Goal: Information Seeking & Learning: Compare options

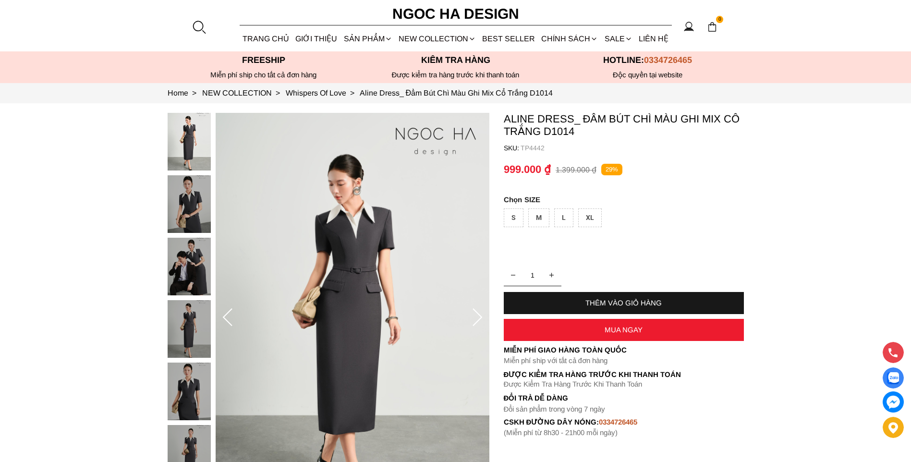
scroll to position [48, 0]
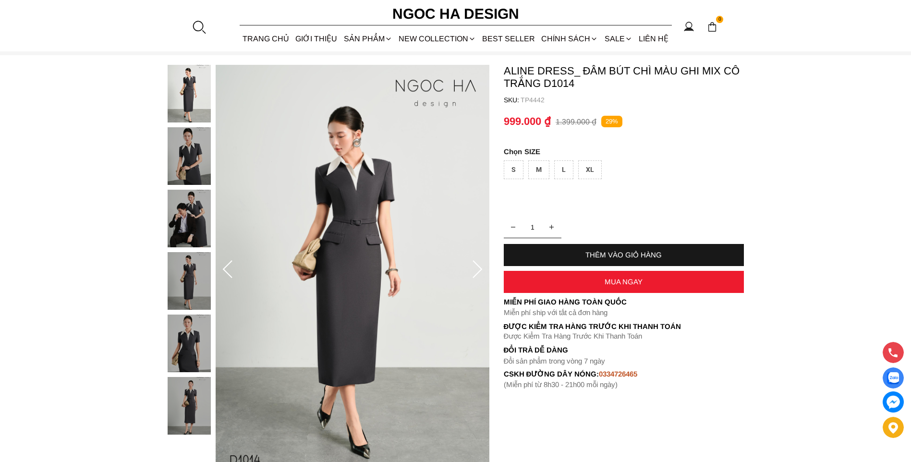
drag, startPoint x: 0, startPoint y: 0, endPoint x: 402, endPoint y: 201, distance: 449.0
click at [192, 165] on img at bounding box center [189, 156] width 43 height 58
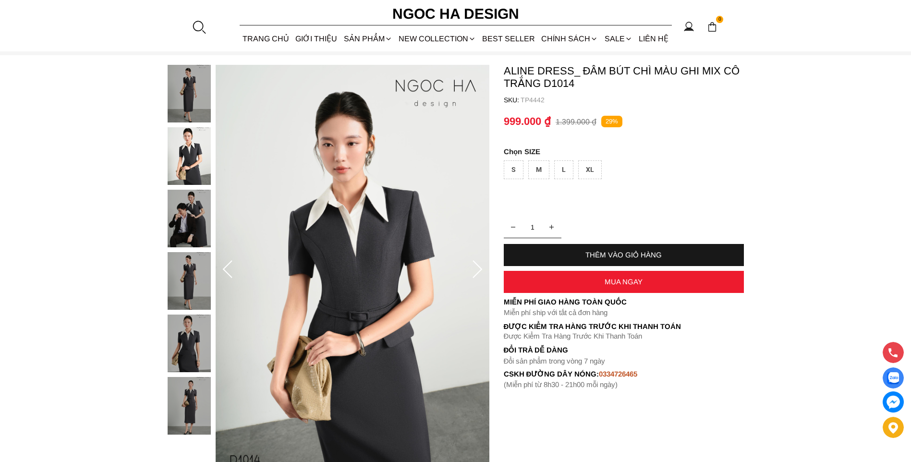
click at [192, 343] on img at bounding box center [189, 343] width 43 height 58
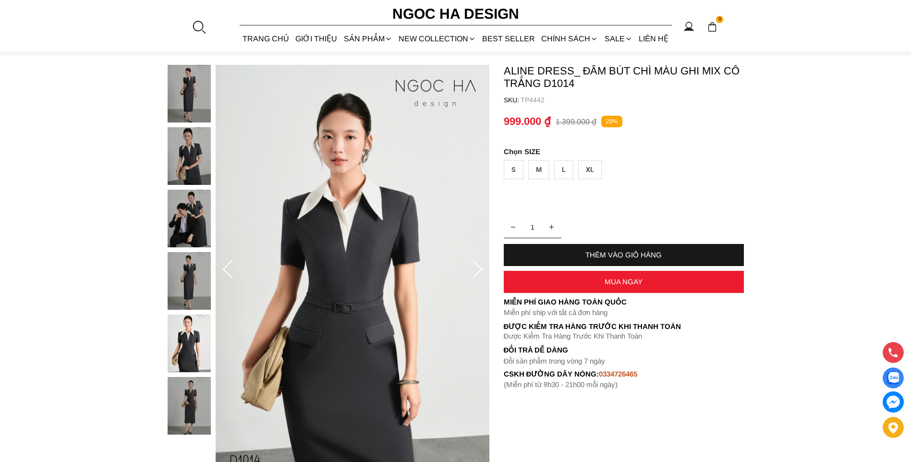
click at [184, 395] on img at bounding box center [189, 406] width 43 height 58
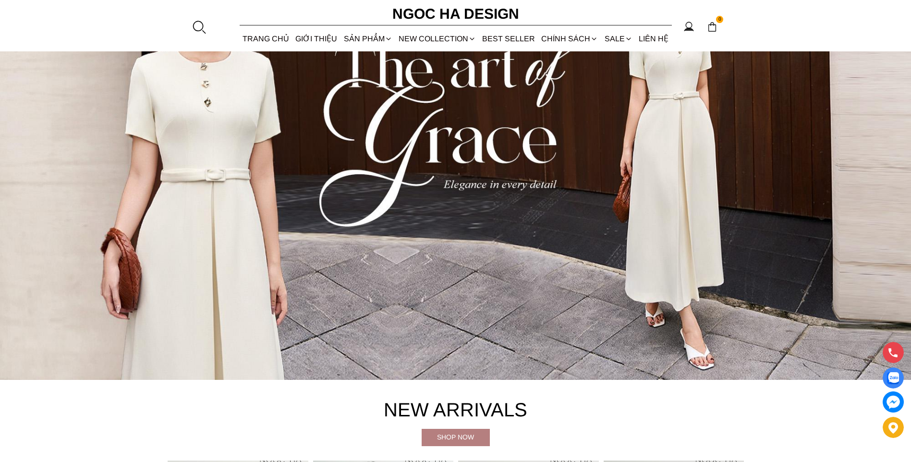
scroll to position [144, 0]
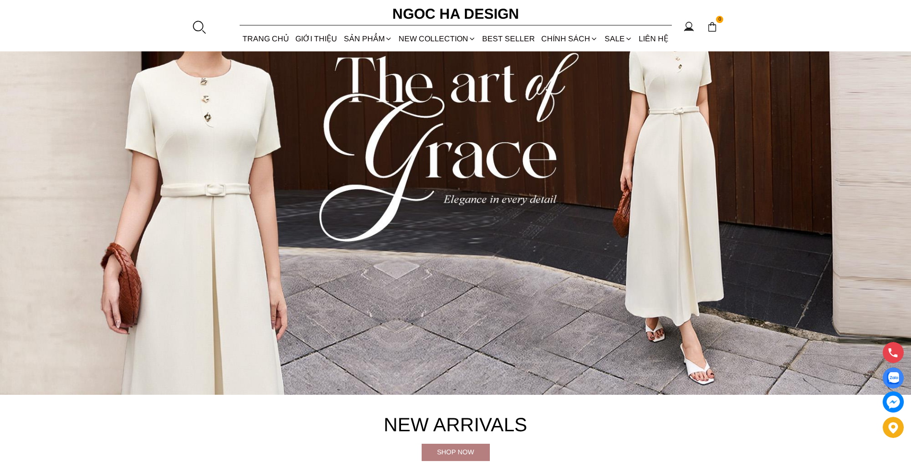
click at [539, 157] on img at bounding box center [455, 166] width 911 height 455
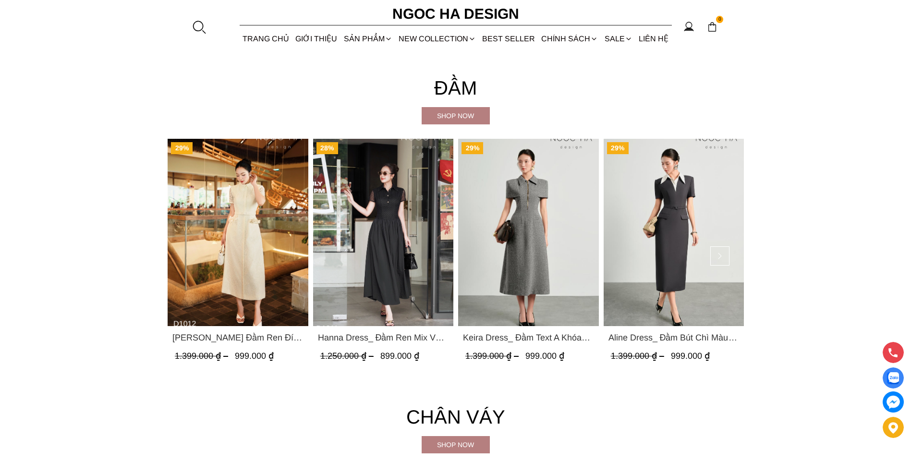
scroll to position [1776, 0]
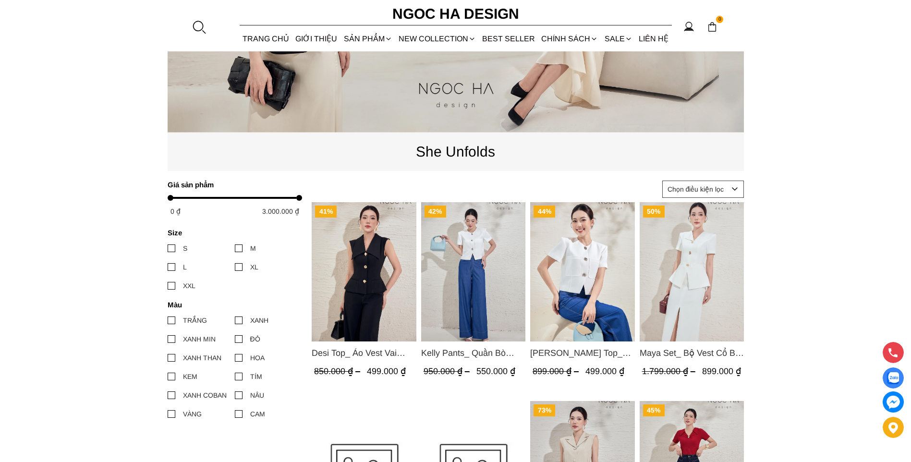
scroll to position [250, 0]
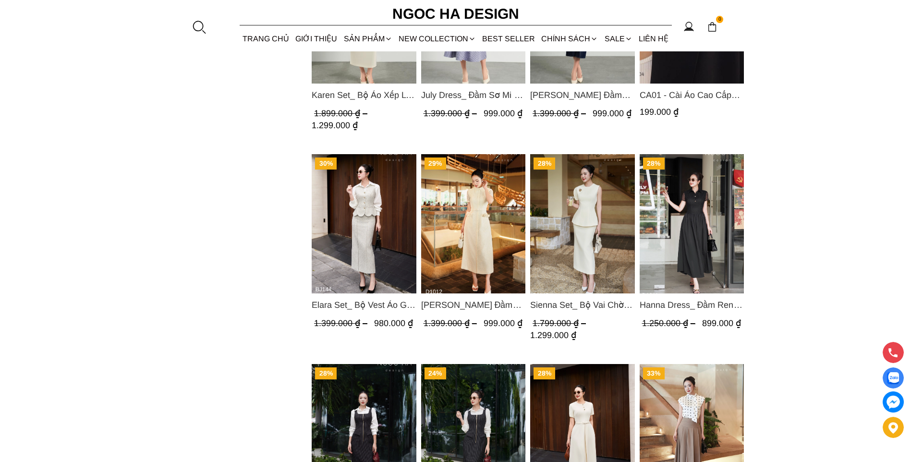
scroll to position [1104, 0]
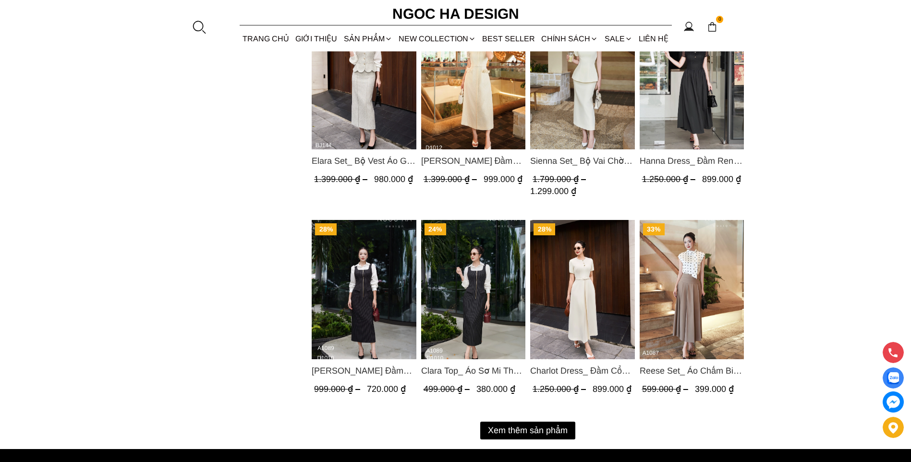
click at [596, 316] on img "Product image - Charlot Dress_ Đầm Cổ Tròn Xếp Ly Giữa Kèm Đai Màu Kem D1009" at bounding box center [582, 289] width 105 height 139
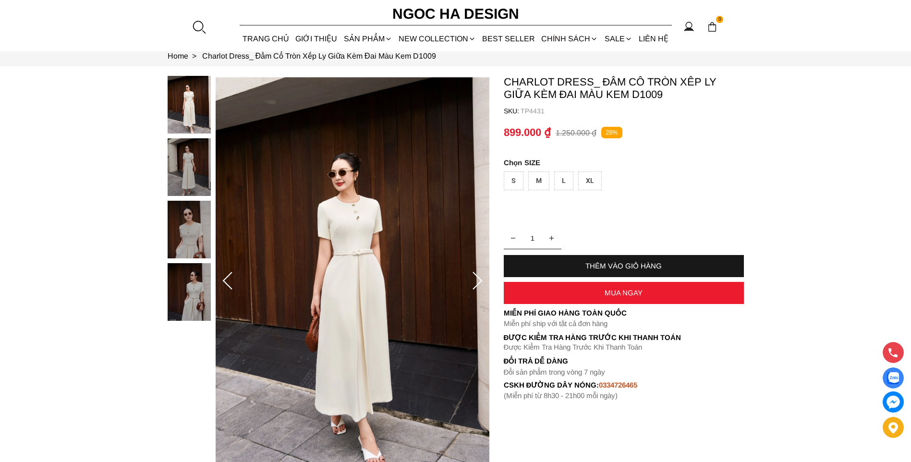
scroll to position [48, 0]
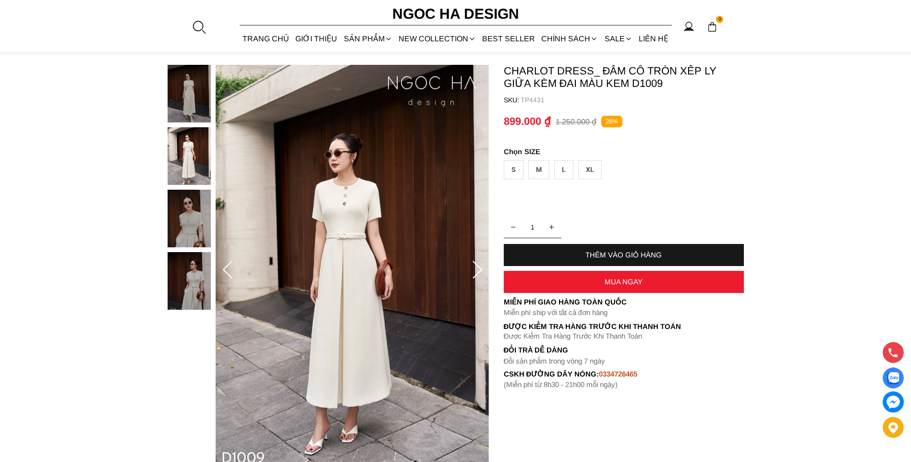
click at [280, 297] on img at bounding box center [353, 270] width 274 height 410
click at [184, 229] on img at bounding box center [189, 219] width 43 height 58
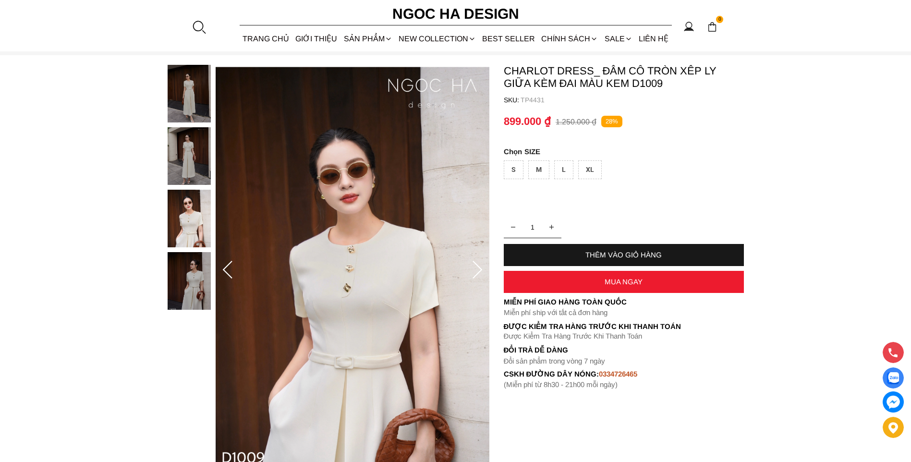
click at [189, 272] on div at bounding box center [192, 190] width 48 height 250
click at [195, 283] on img at bounding box center [189, 281] width 43 height 58
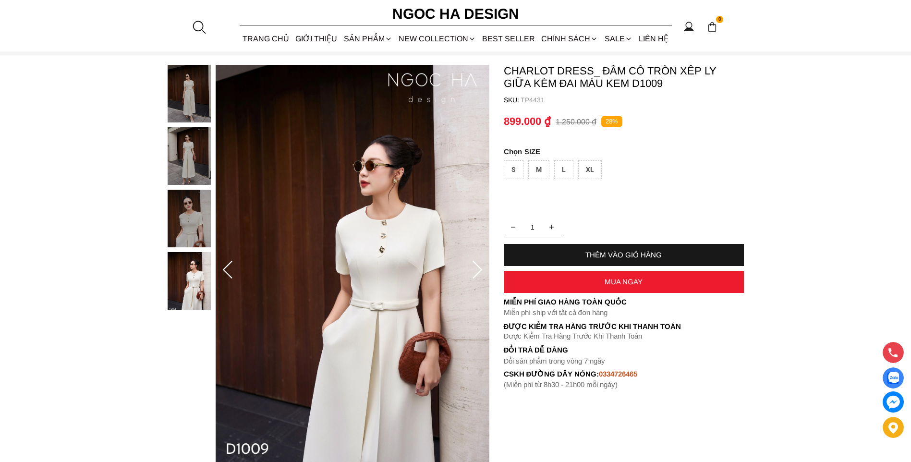
click at [476, 271] on icon at bounding box center [476, 270] width 19 height 19
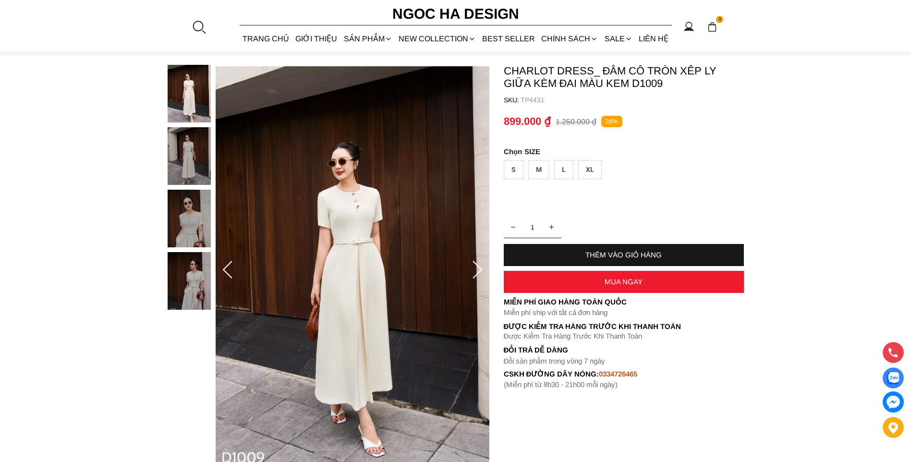
click at [476, 271] on icon at bounding box center [476, 270] width 19 height 19
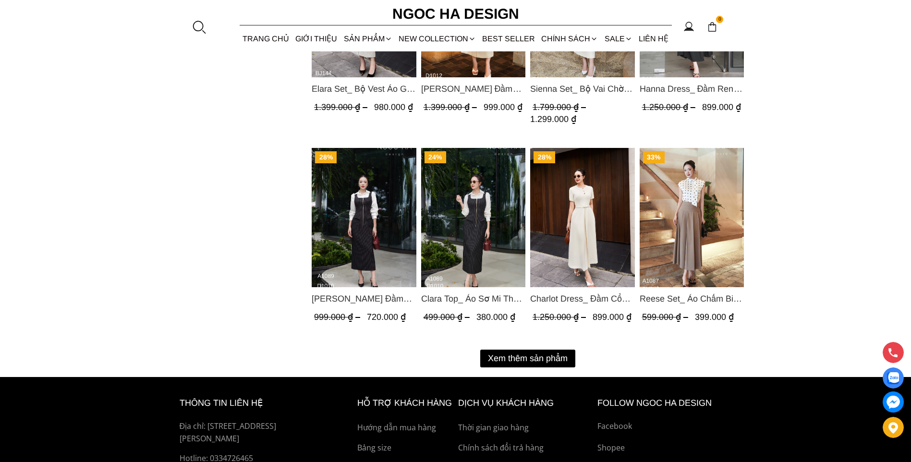
scroll to position [1248, 0]
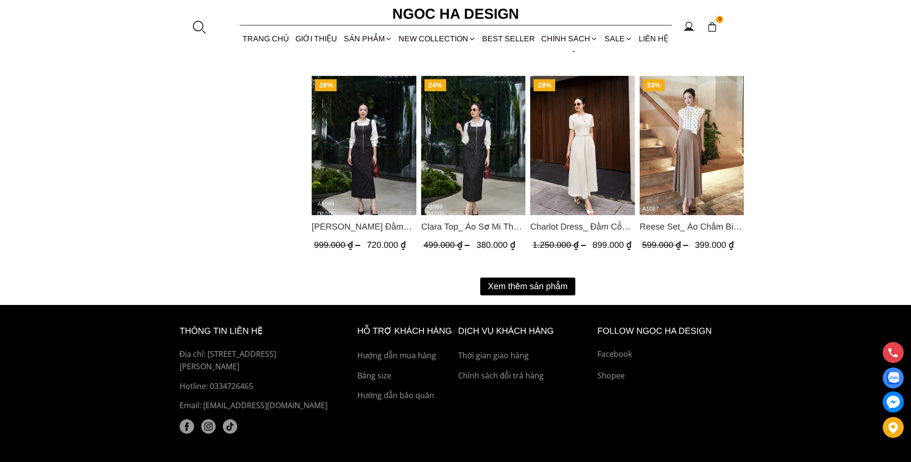
click at [549, 289] on button "Xem thêm sản phẩm" at bounding box center [527, 286] width 95 height 18
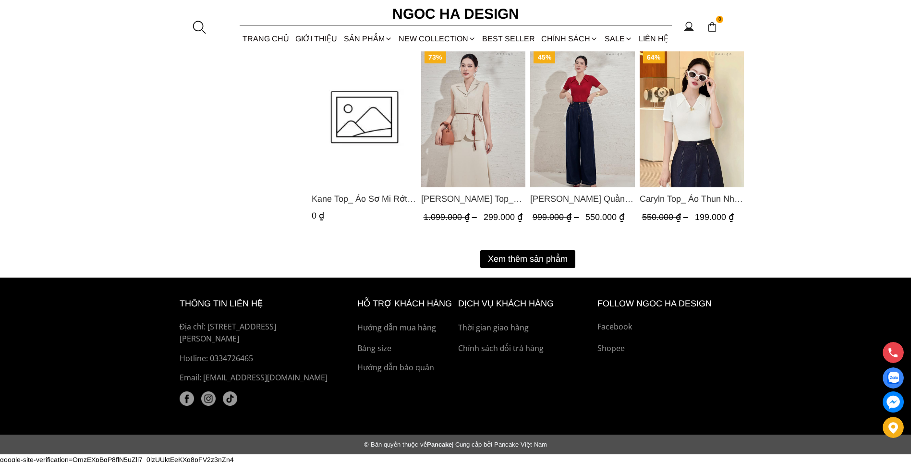
scroll to position [2280, 0]
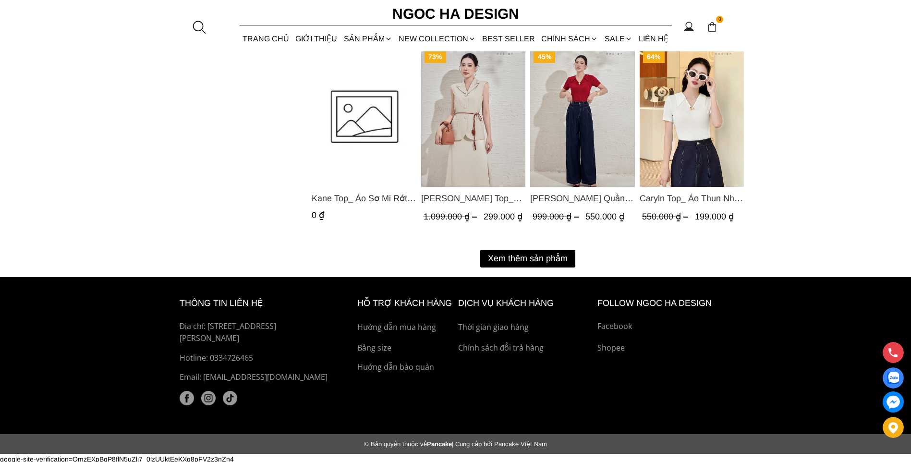
click at [509, 256] on button "Xem thêm sản phẩm" at bounding box center [527, 259] width 95 height 18
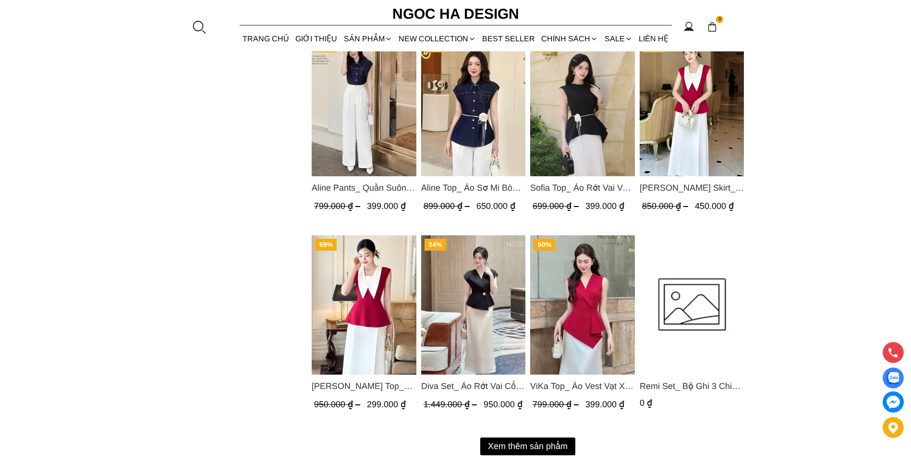
scroll to position [3192, 0]
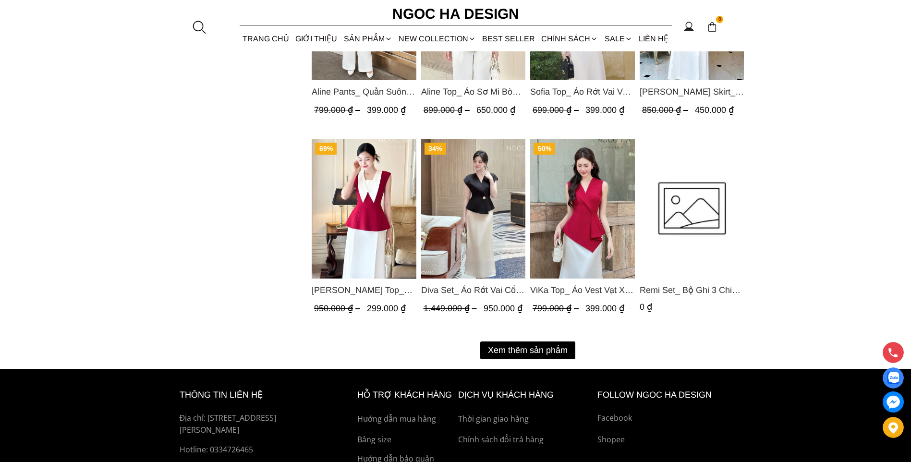
click at [573, 350] on button "Xem thêm sản phẩm" at bounding box center [527, 350] width 95 height 18
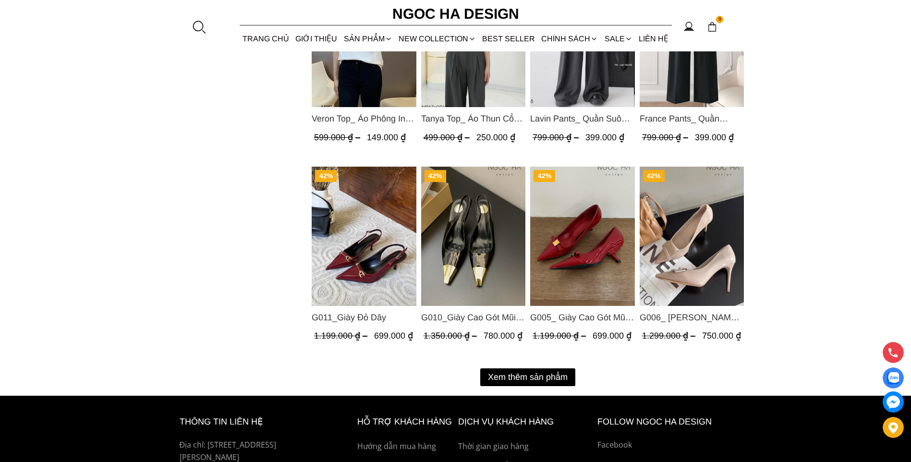
scroll to position [4248, 0]
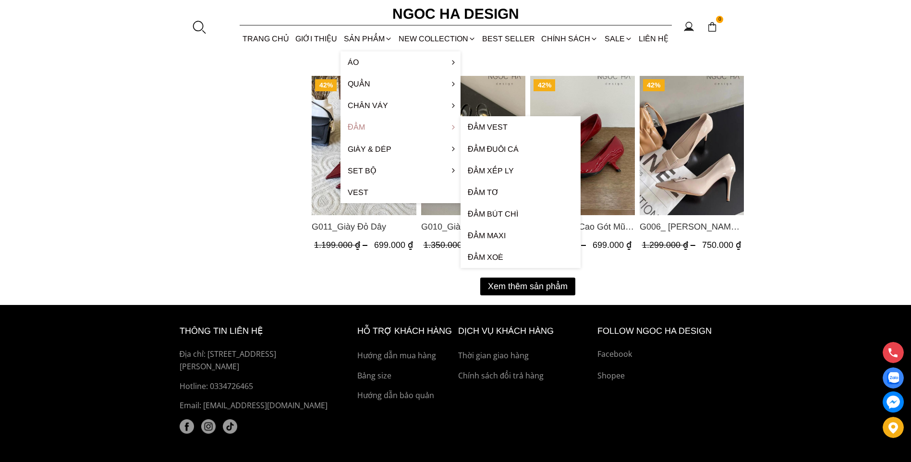
click at [371, 127] on link "Đầm" at bounding box center [400, 127] width 120 height 22
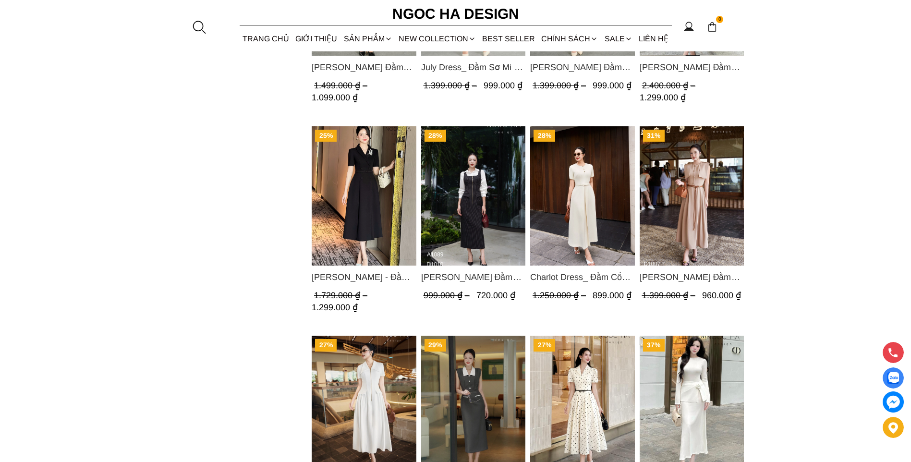
scroll to position [768, 0]
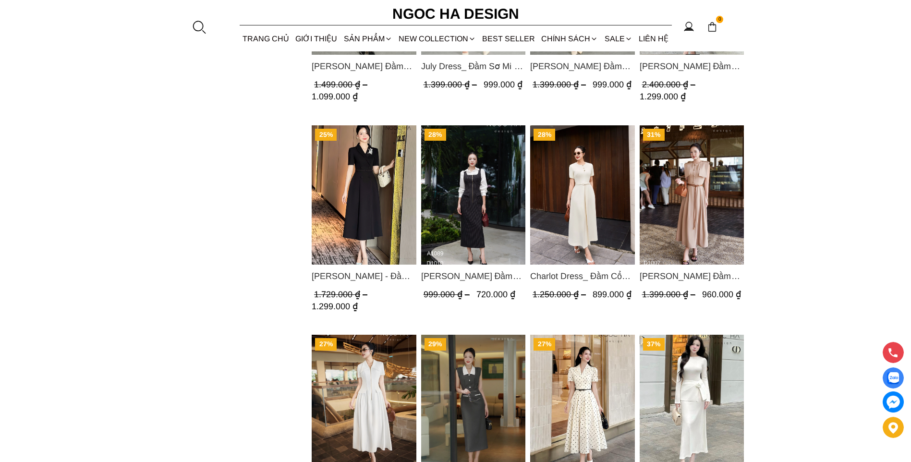
click at [336, 209] on img "Product image - Irene Dress - Đầm Vest Dáng Xòe Kèm Đai D713" at bounding box center [364, 194] width 105 height 139
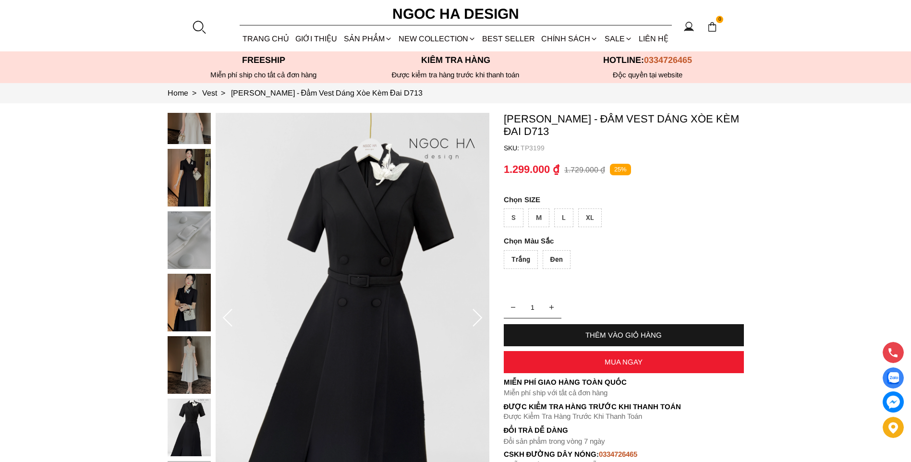
click at [185, 124] on img at bounding box center [189, 115] width 43 height 58
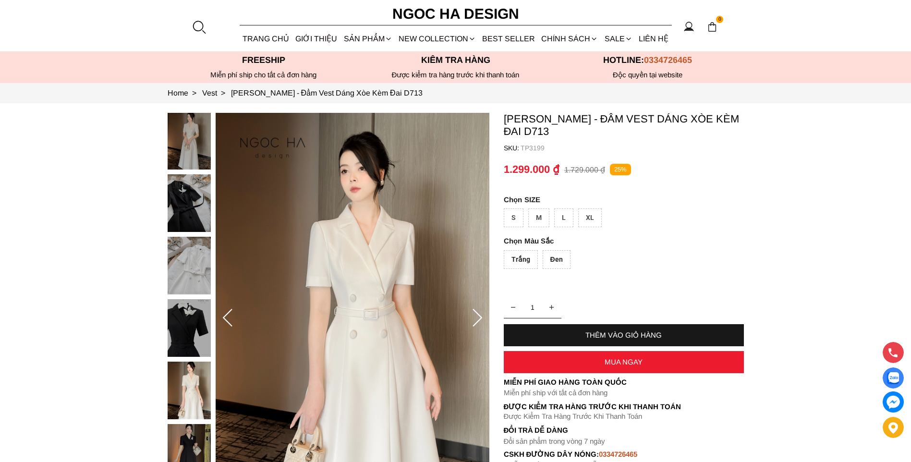
click at [471, 318] on icon at bounding box center [476, 318] width 19 height 19
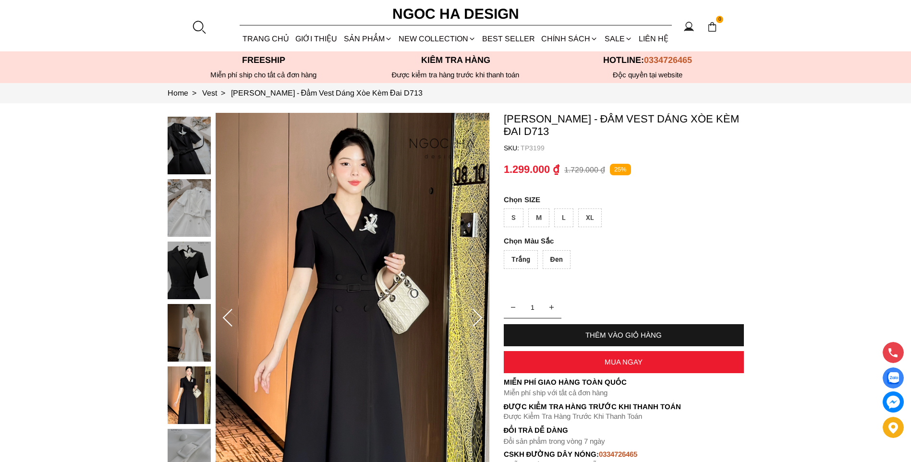
click at [473, 315] on icon at bounding box center [476, 318] width 19 height 19
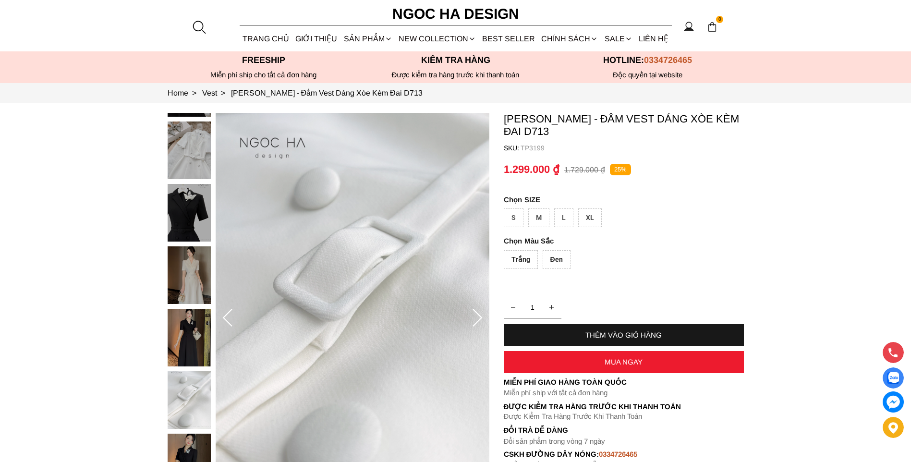
click at [225, 318] on icon at bounding box center [227, 318] width 19 height 19
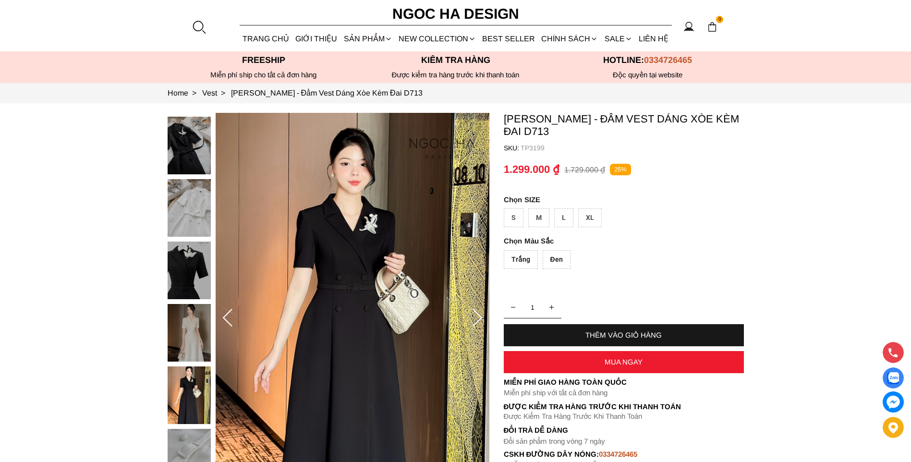
click at [225, 318] on icon at bounding box center [227, 318] width 19 height 19
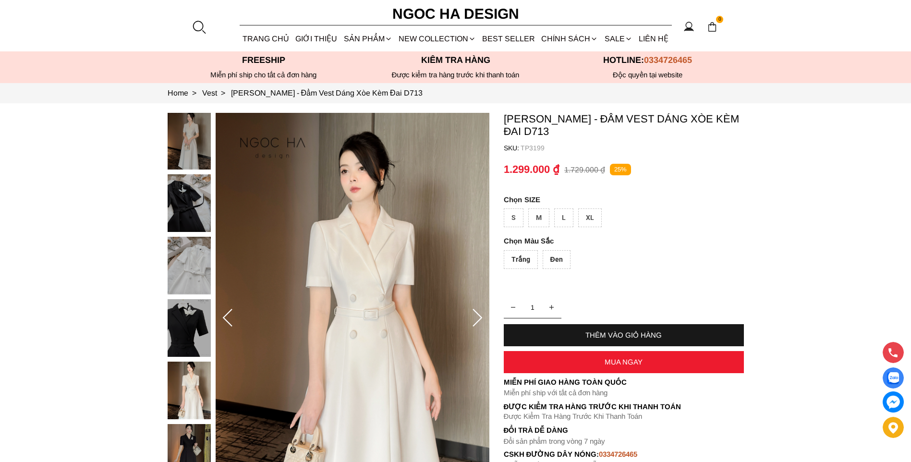
click at [225, 318] on icon at bounding box center [227, 318] width 19 height 19
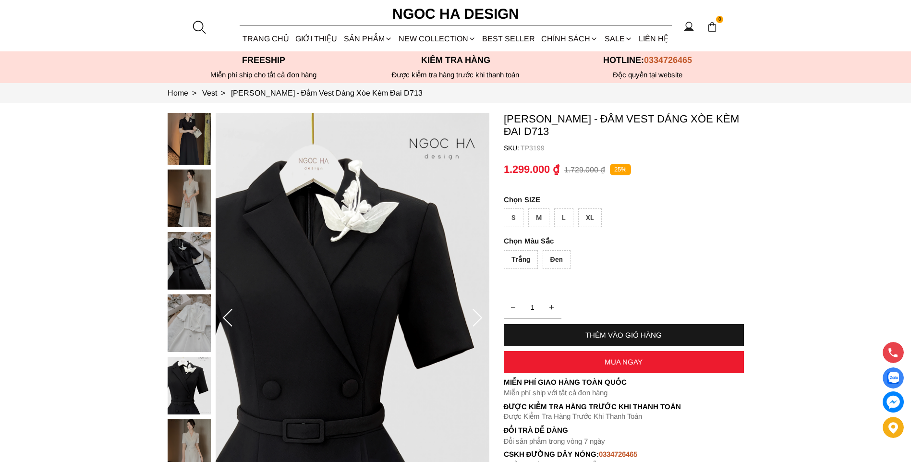
click at [225, 318] on icon at bounding box center [227, 318] width 19 height 19
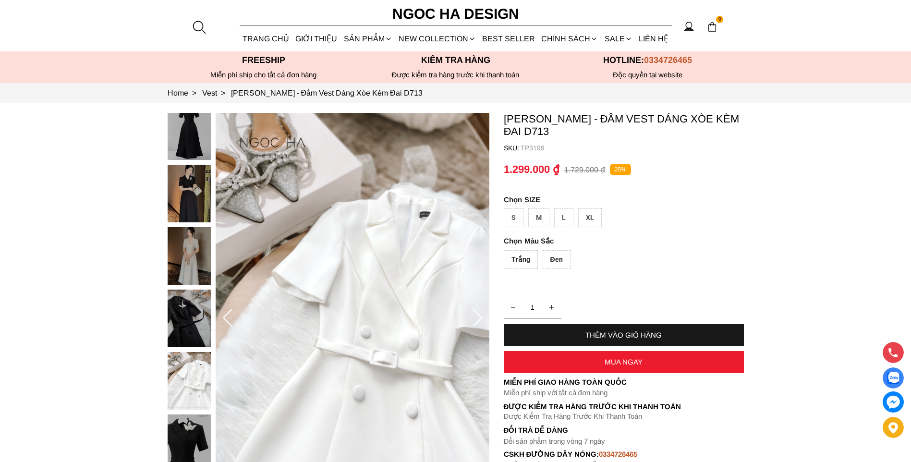
click at [477, 311] on icon at bounding box center [476, 318] width 19 height 19
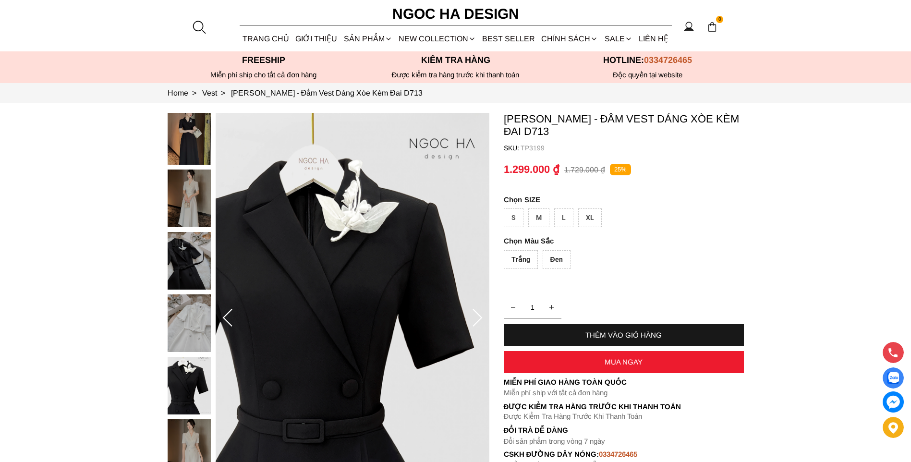
click at [477, 311] on icon at bounding box center [476, 318] width 19 height 19
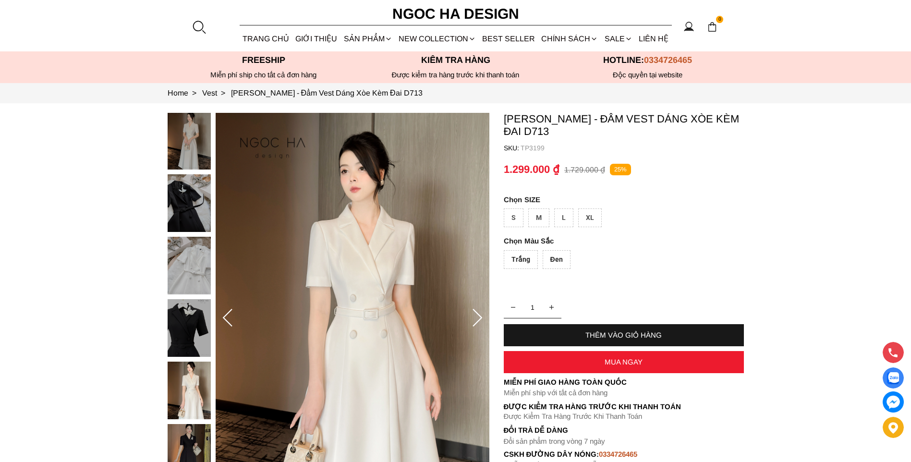
click at [475, 310] on icon at bounding box center [476, 318] width 19 height 19
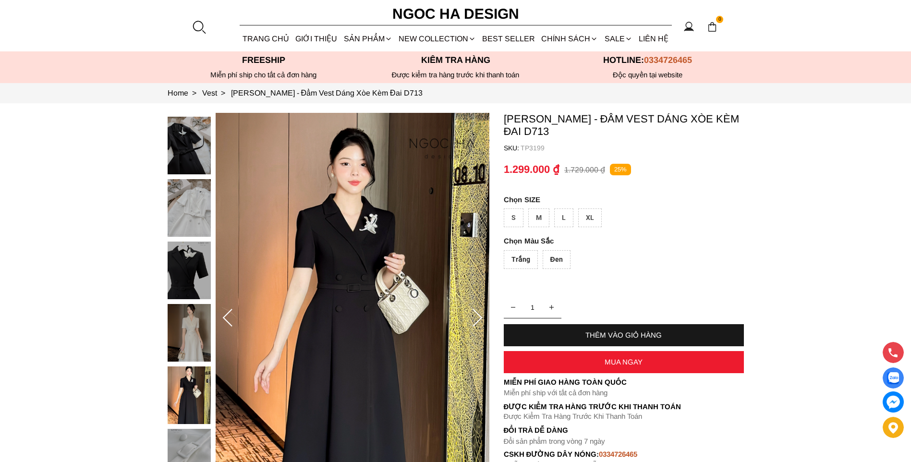
click at [475, 321] on icon at bounding box center [476, 318] width 19 height 19
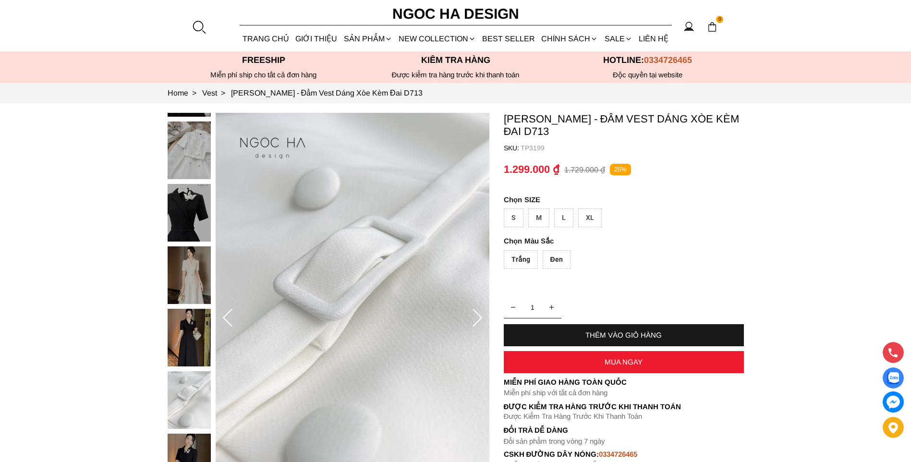
click at [475, 321] on icon at bounding box center [476, 318] width 19 height 19
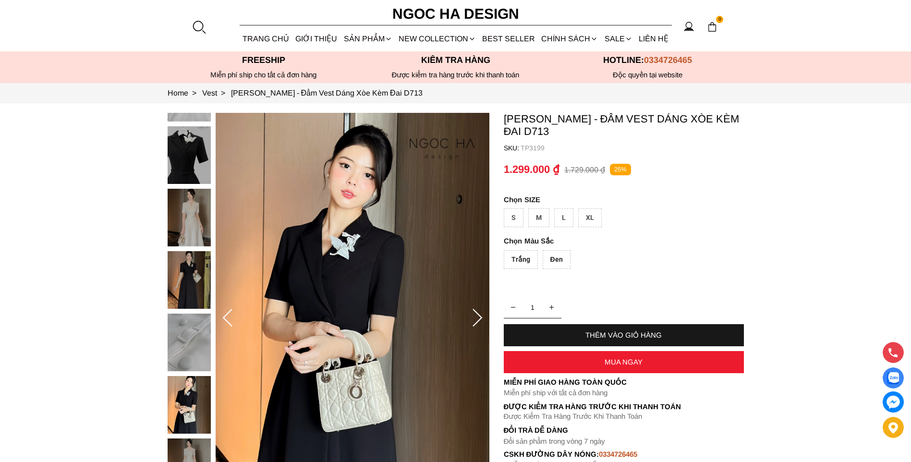
click at [475, 321] on icon at bounding box center [476, 318] width 19 height 19
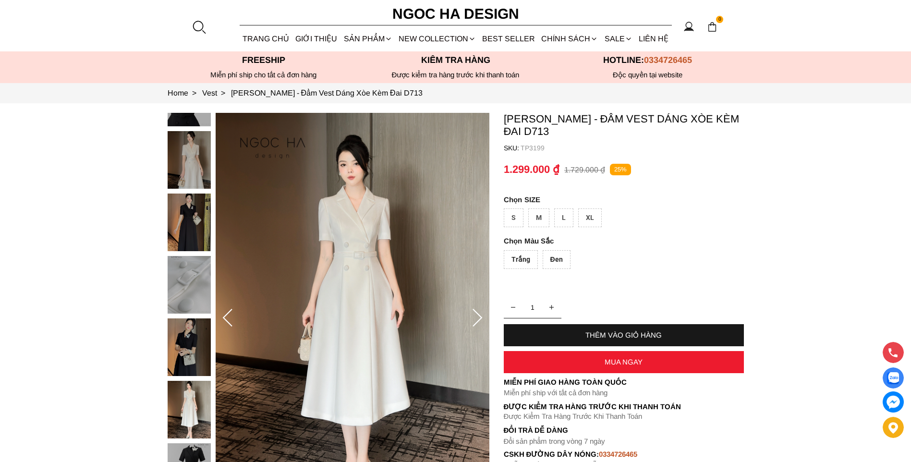
click at [475, 321] on icon at bounding box center [476, 318] width 19 height 19
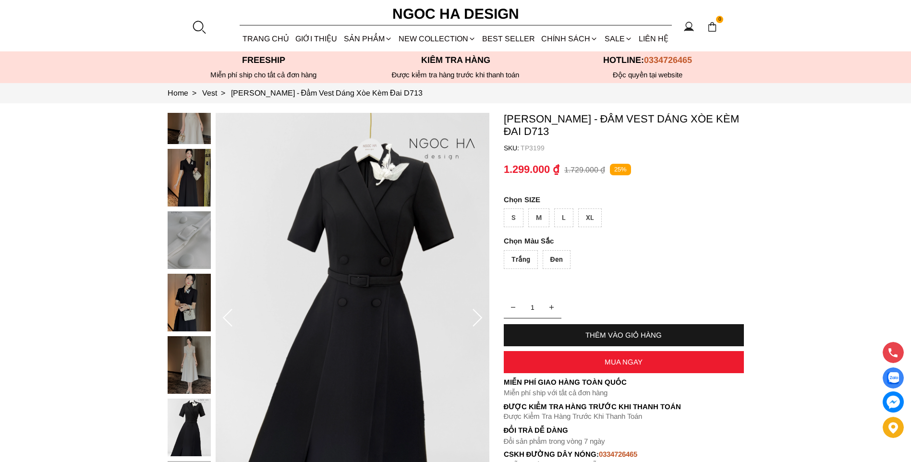
click at [475, 321] on icon at bounding box center [476, 318] width 19 height 19
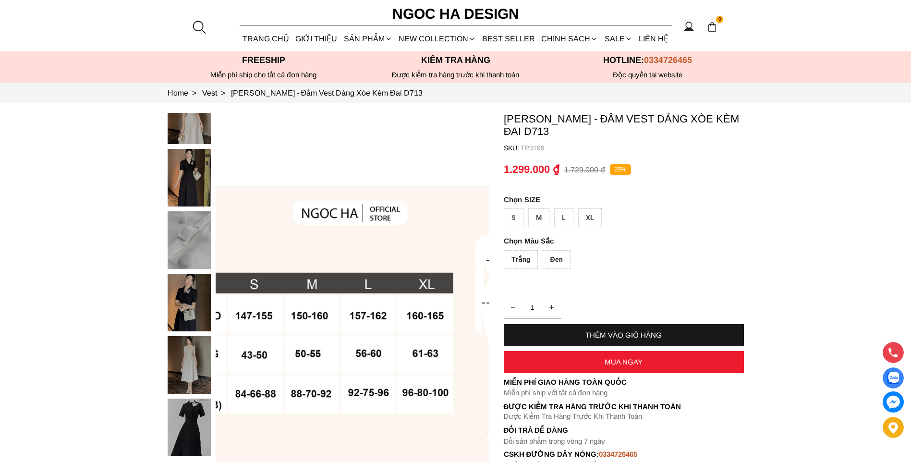
click at [475, 321] on icon at bounding box center [476, 318] width 19 height 19
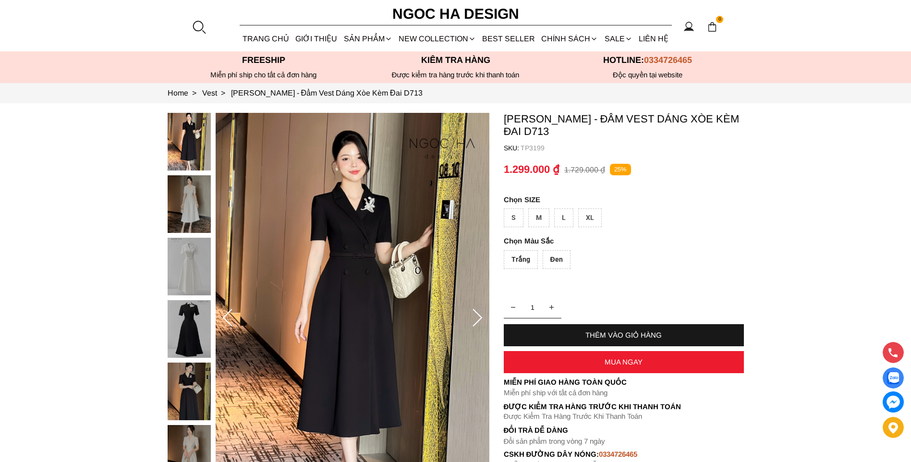
click at [475, 321] on icon at bounding box center [476, 318] width 19 height 19
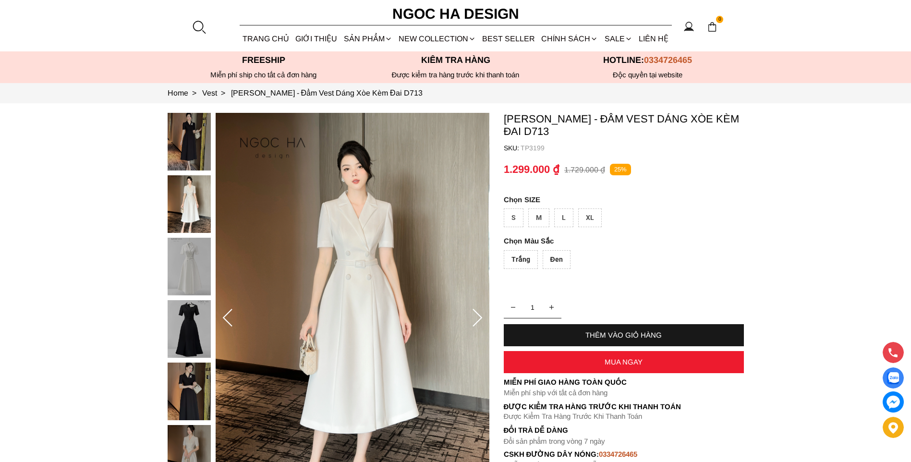
click at [475, 321] on icon at bounding box center [476, 318] width 19 height 19
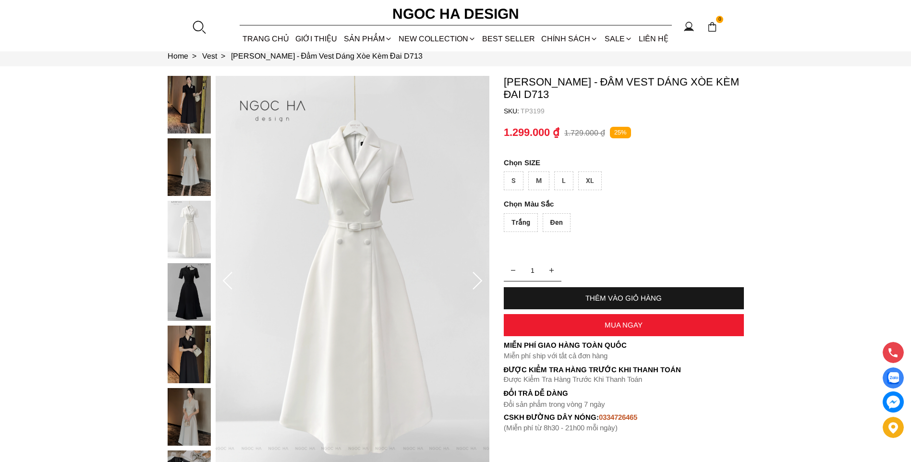
scroll to position [48, 0]
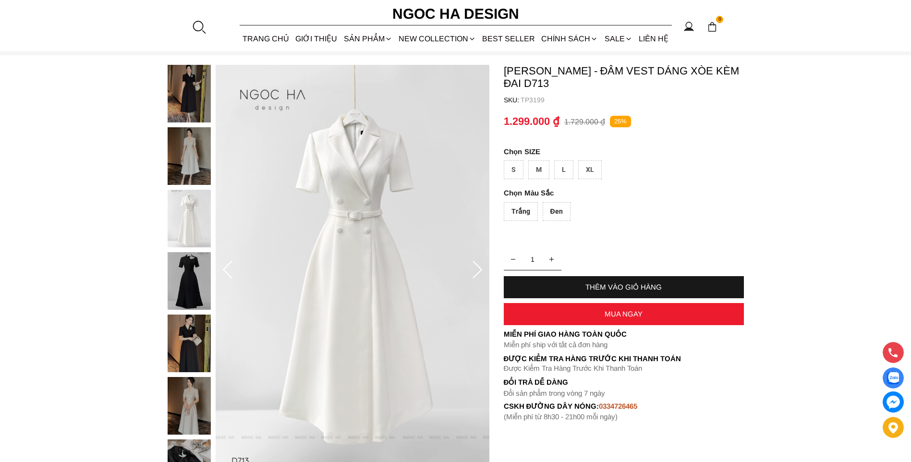
click at [190, 326] on img at bounding box center [189, 343] width 43 height 58
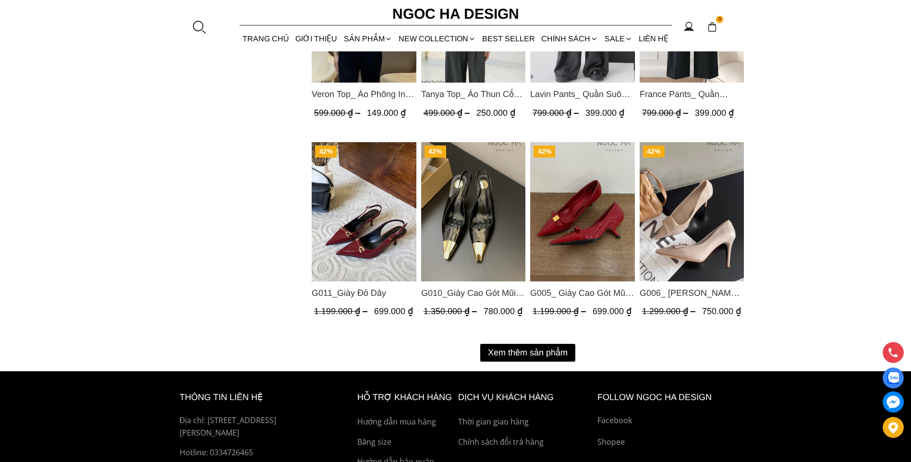
scroll to position [4152, 0]
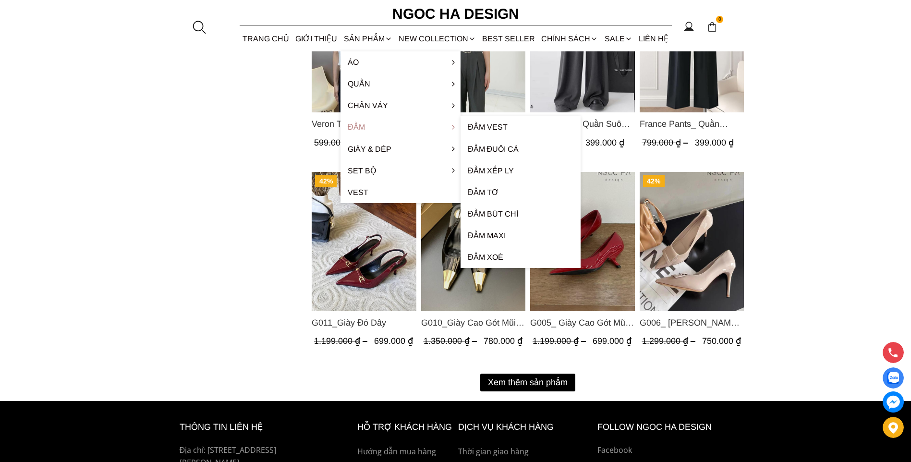
click at [366, 123] on link "Đầm" at bounding box center [400, 127] width 120 height 22
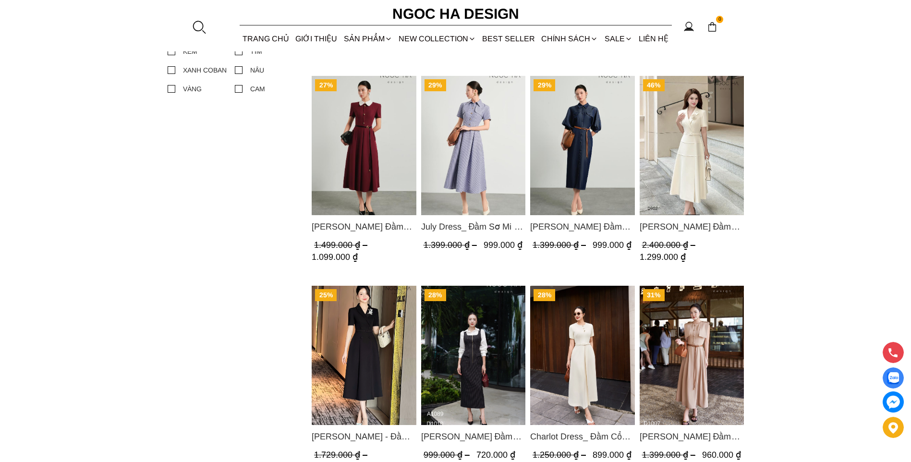
scroll to position [624, 0]
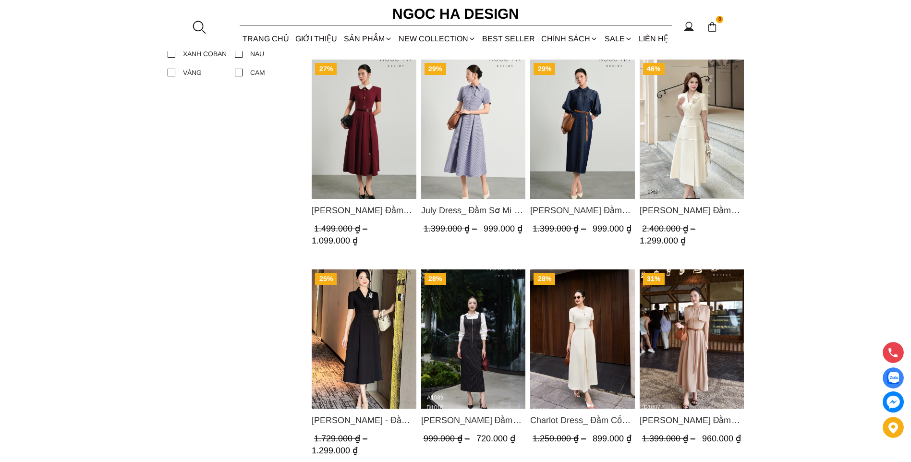
click at [354, 164] on img "Product image - Claire Dress_ Đầm Xòe Màu Đỏ Mix Cổ Trằng D1013" at bounding box center [364, 129] width 105 height 139
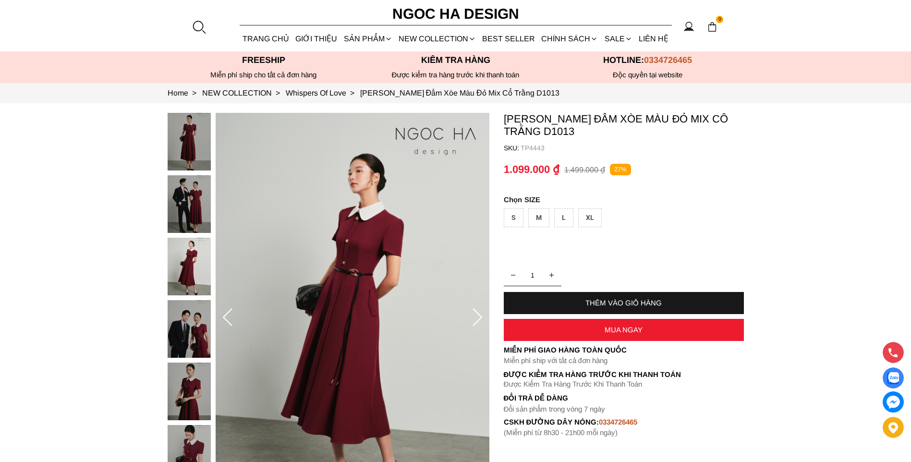
click at [280, 318] on img at bounding box center [353, 318] width 274 height 410
click at [312, 278] on img at bounding box center [353, 318] width 274 height 410
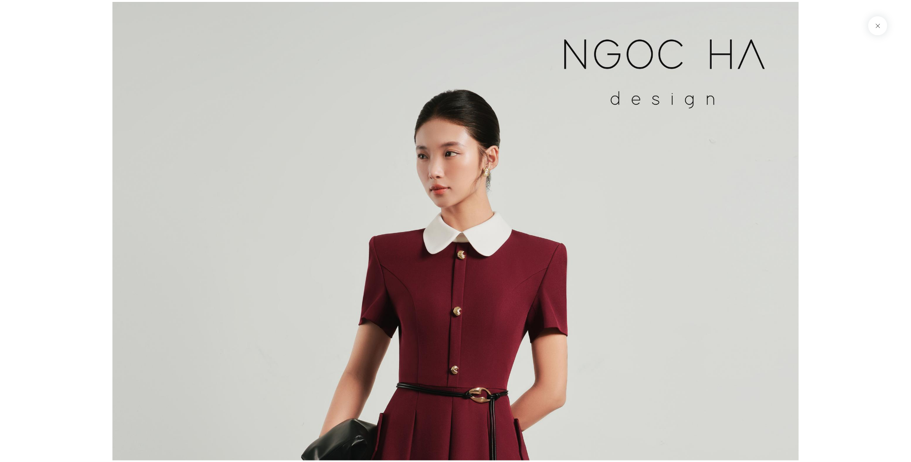
scroll to position [2071, 0]
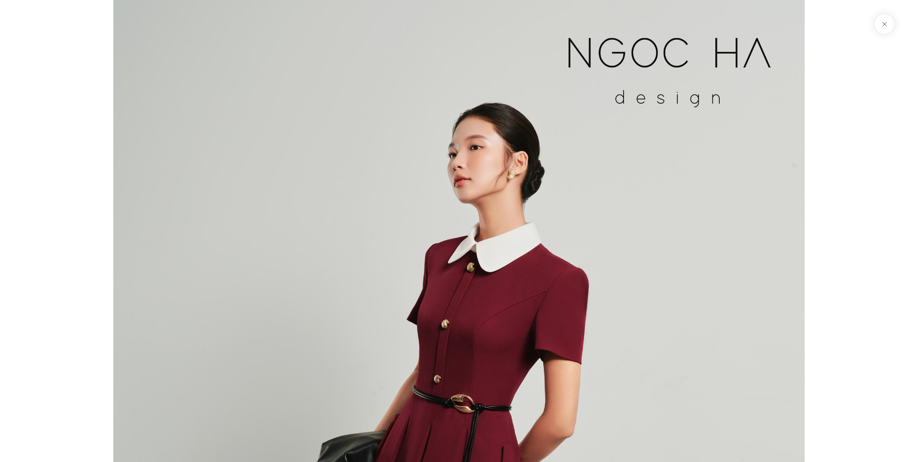
click at [853, 263] on div at bounding box center [459, 231] width 918 height 462
click at [879, 24] on button at bounding box center [884, 23] width 19 height 19
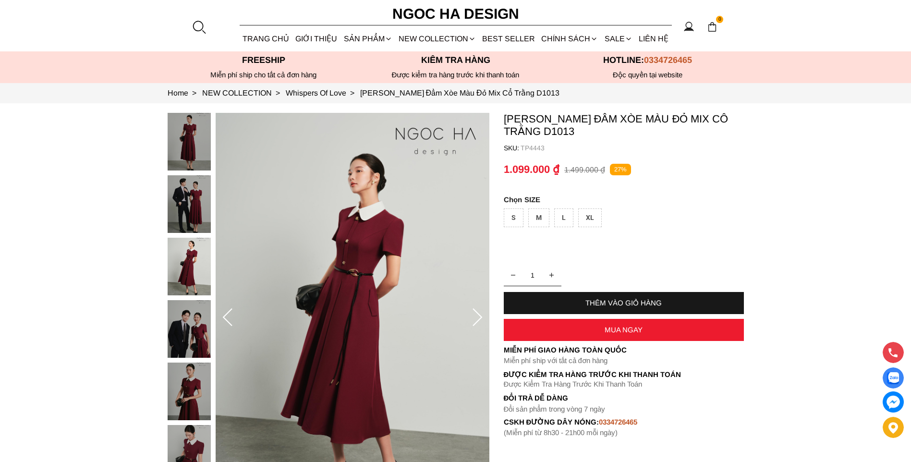
scroll to position [48, 0]
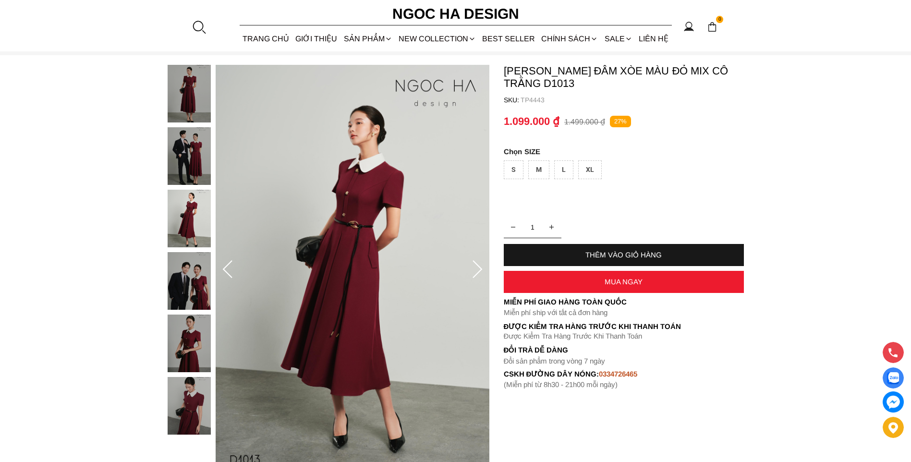
click at [481, 268] on icon at bounding box center [476, 269] width 19 height 19
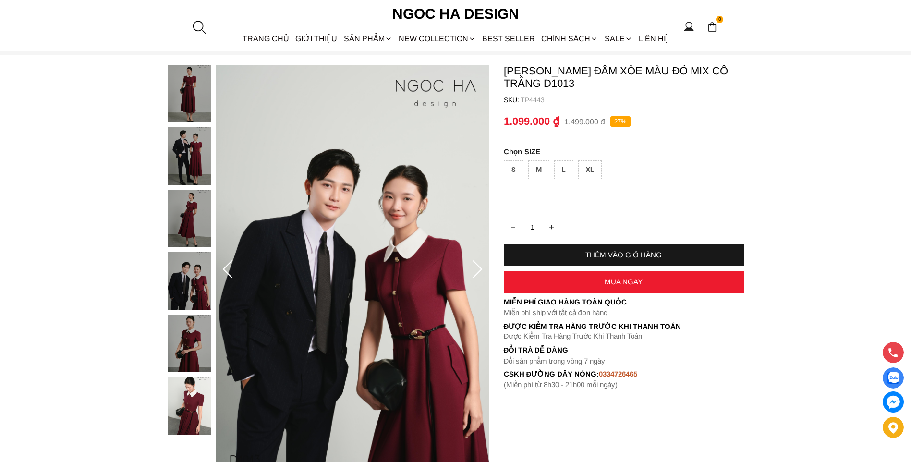
click at [481, 268] on icon at bounding box center [476, 269] width 19 height 19
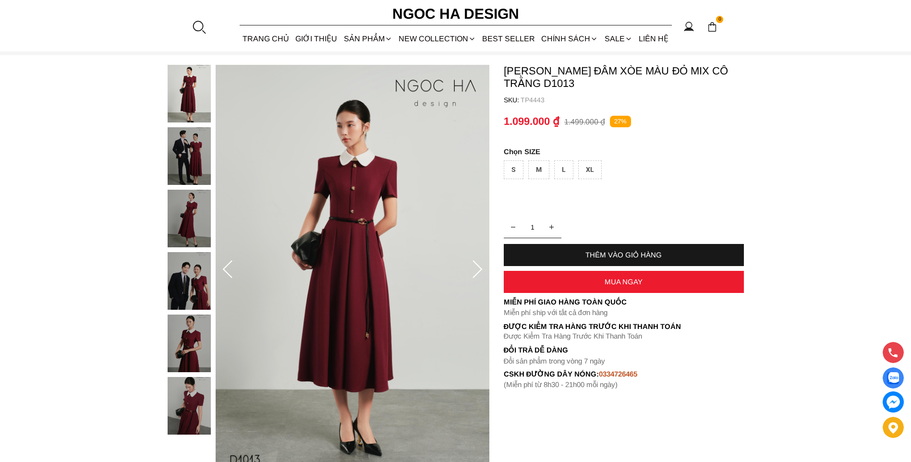
click at [481, 268] on icon at bounding box center [476, 269] width 19 height 19
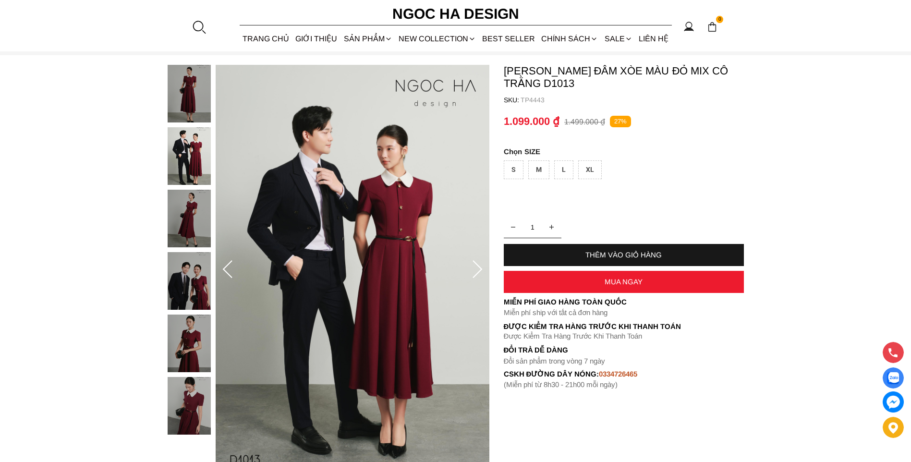
click at [236, 272] on icon at bounding box center [227, 269] width 19 height 19
